Goal: Task Accomplishment & Management: Use online tool/utility

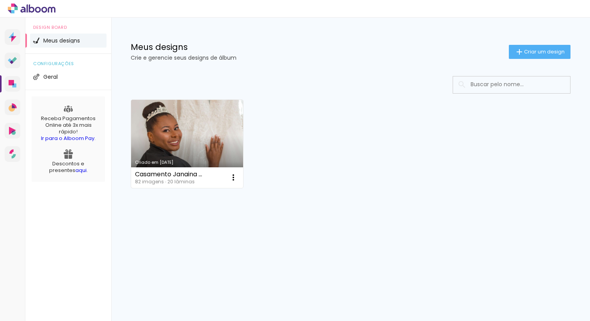
click at [205, 134] on link "Criado em [DATE]" at bounding box center [187, 144] width 112 height 88
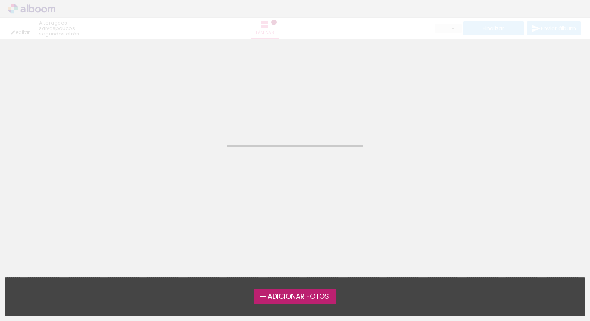
click at [205, 134] on neon-animated-pages "Confirmar Cancelar" at bounding box center [295, 180] width 590 height 282
